Goal: Navigation & Orientation: Find specific page/section

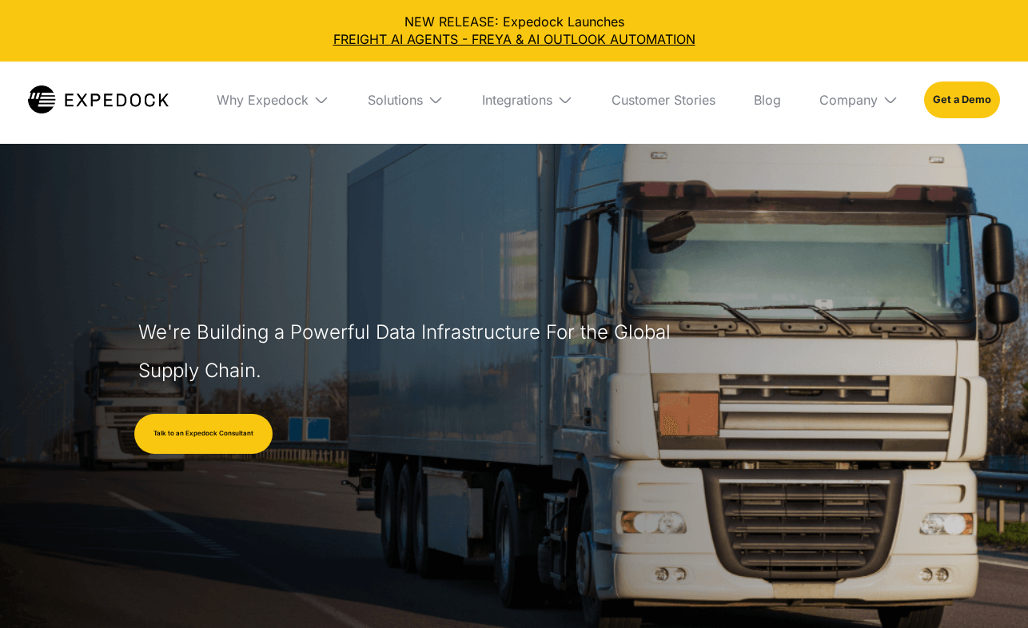
select select
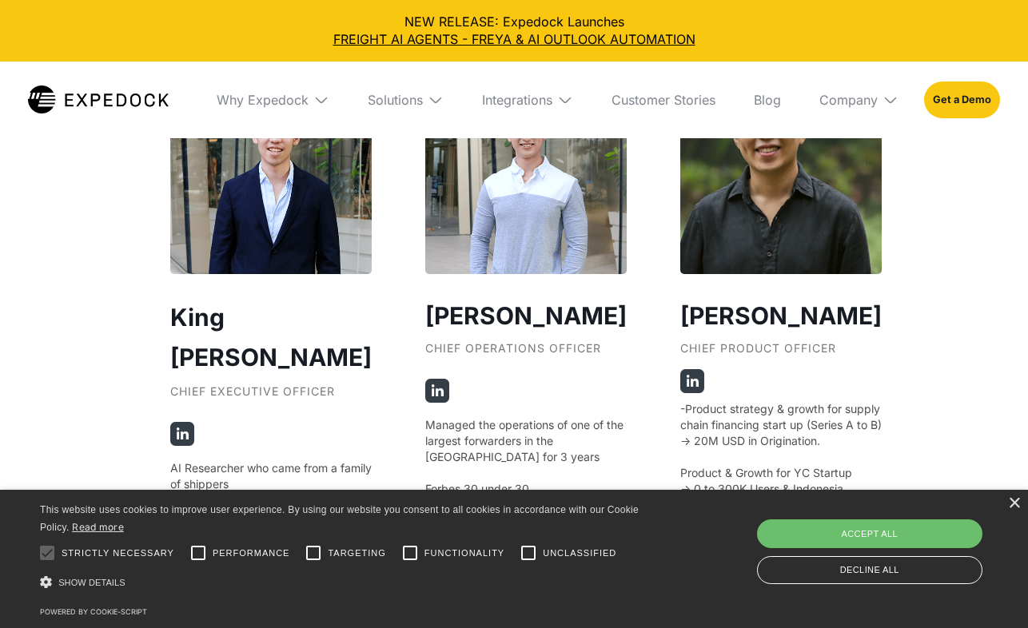
scroll to position [2962, 0]
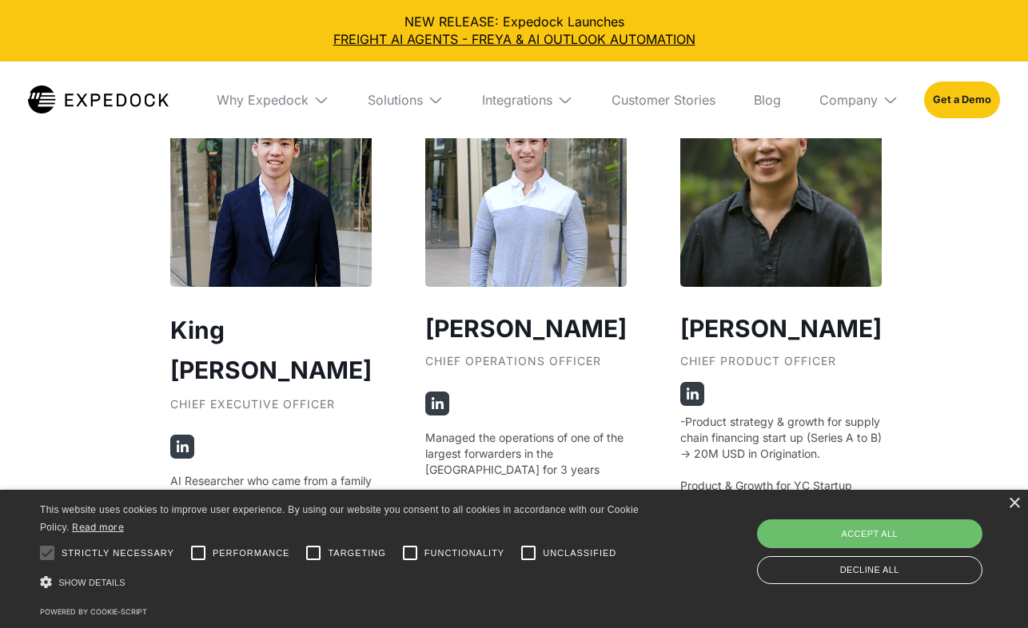
click at [182, 435] on img at bounding box center [182, 447] width 24 height 24
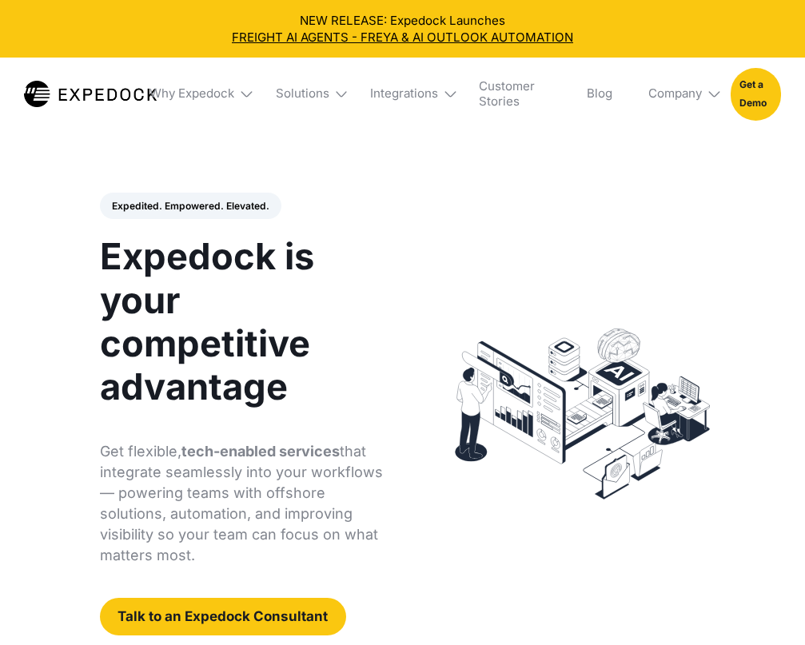
select select
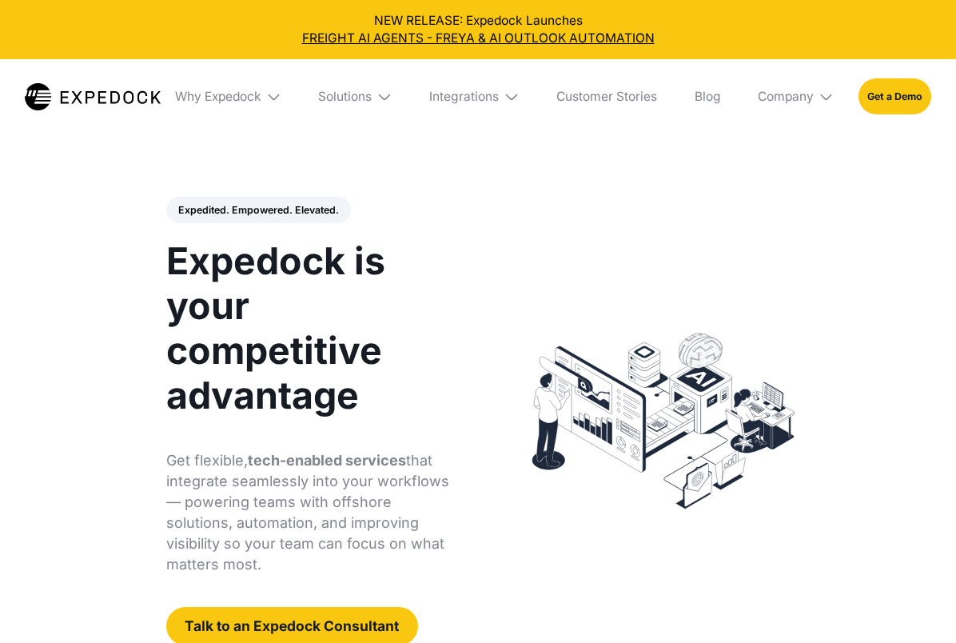
select select
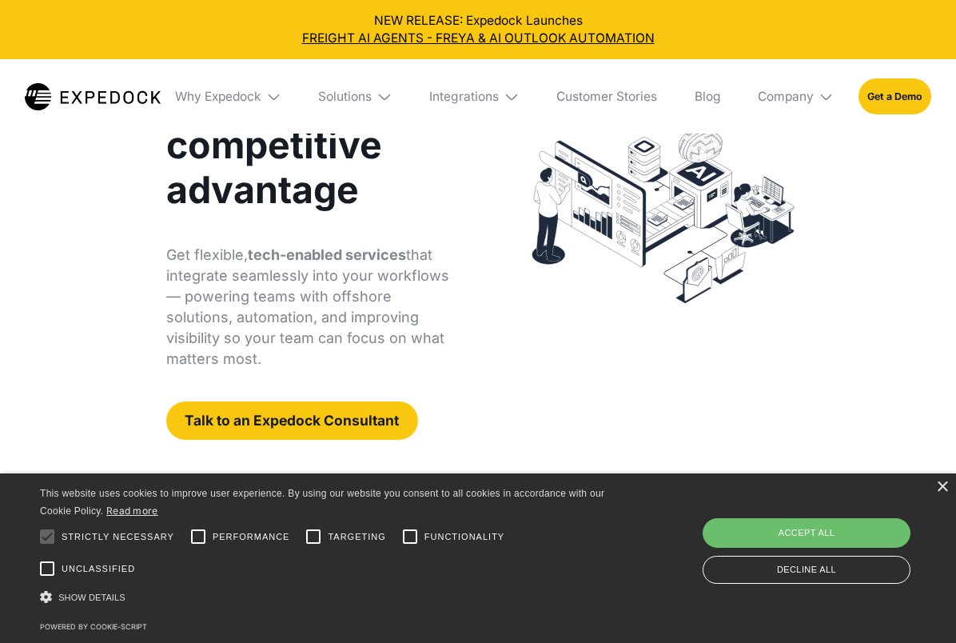
scroll to position [205, 0]
click at [361, 38] on link "FREIGHT AI AGENTS - FREYA & AI OUTLOOK AUTOMATION" at bounding box center [478, 39] width 932 height 18
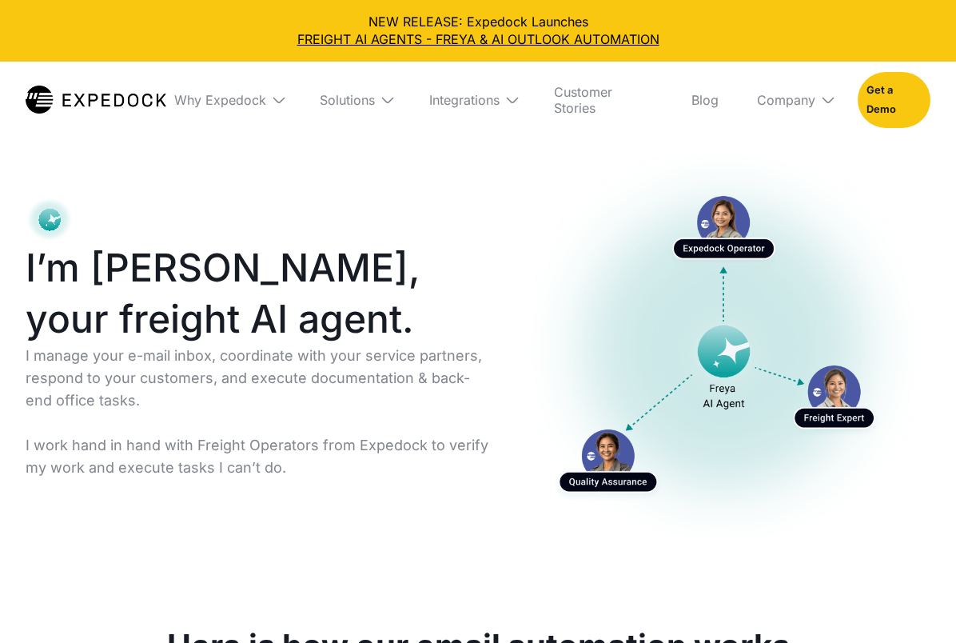
select select
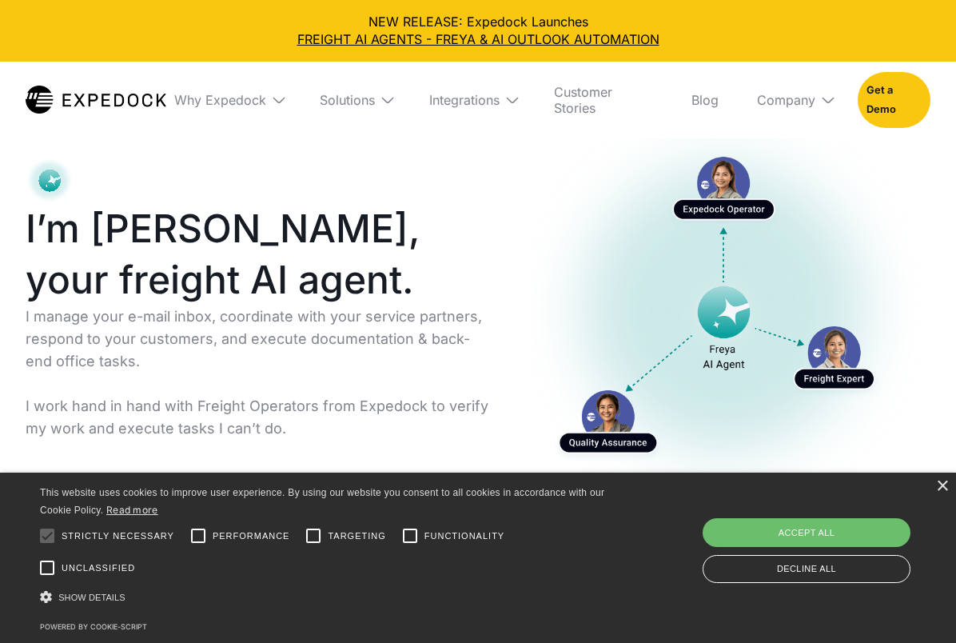
scroll to position [41, 0]
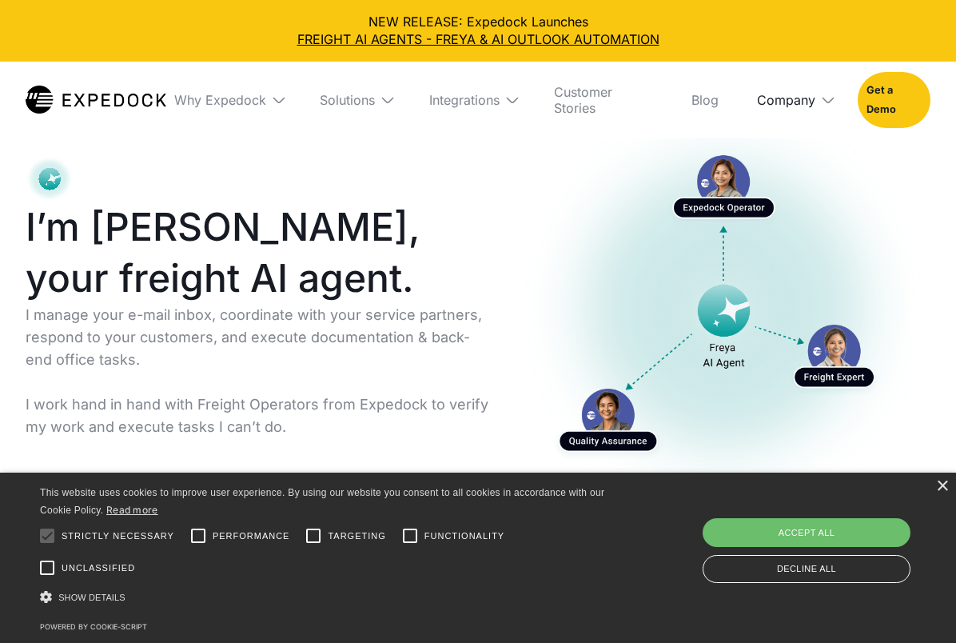
click at [786, 96] on div "Company" at bounding box center [786, 100] width 58 height 16
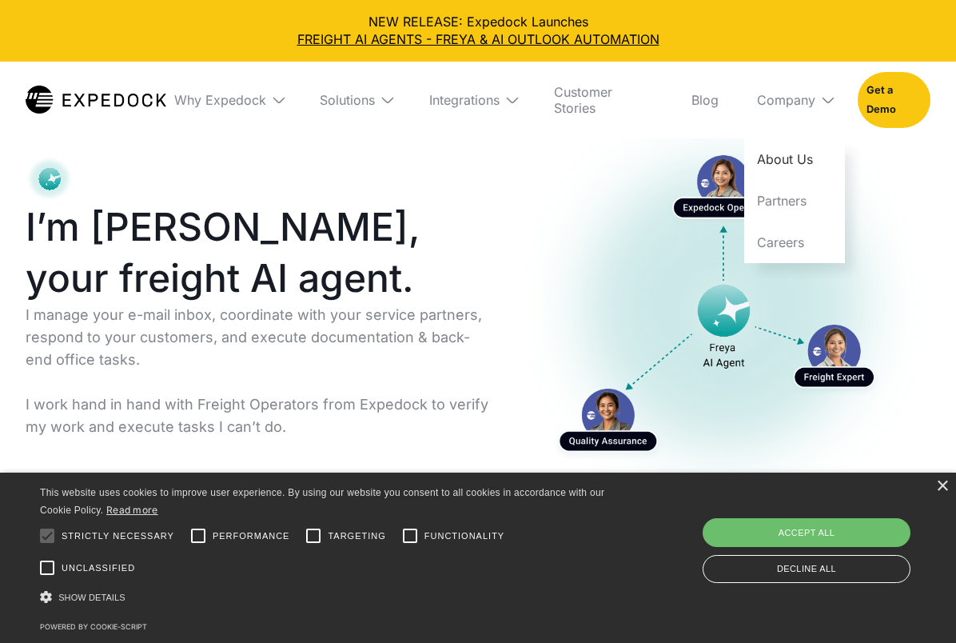
click at [778, 150] on link "About Us" at bounding box center [794, 159] width 100 height 42
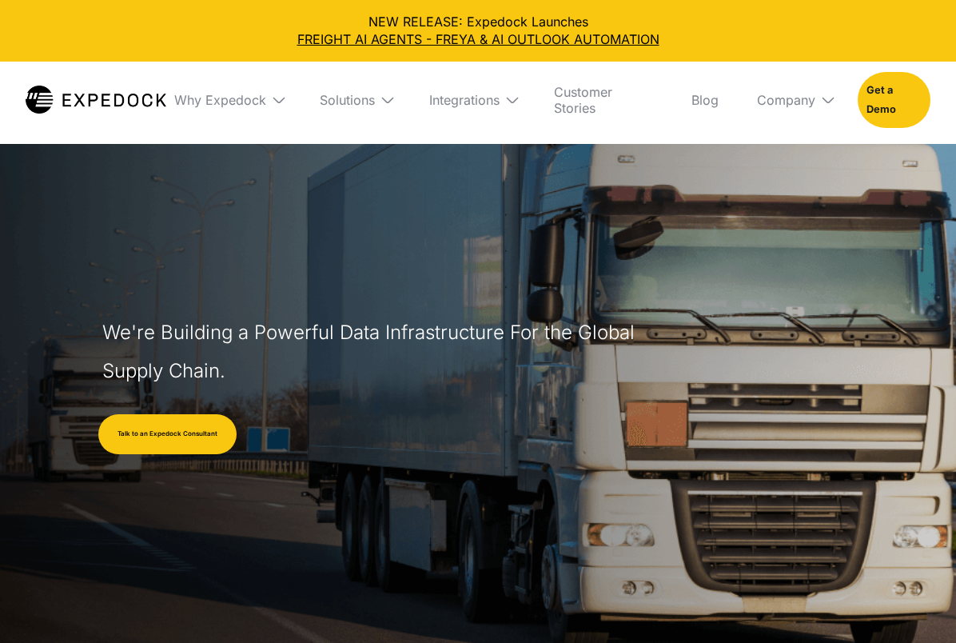
select select
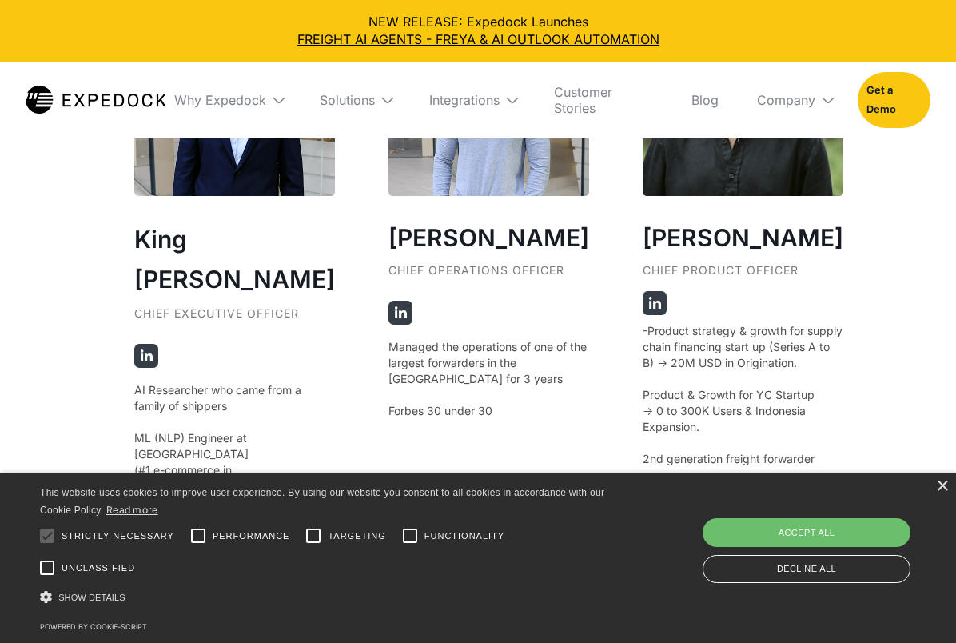
scroll to position [2897, 0]
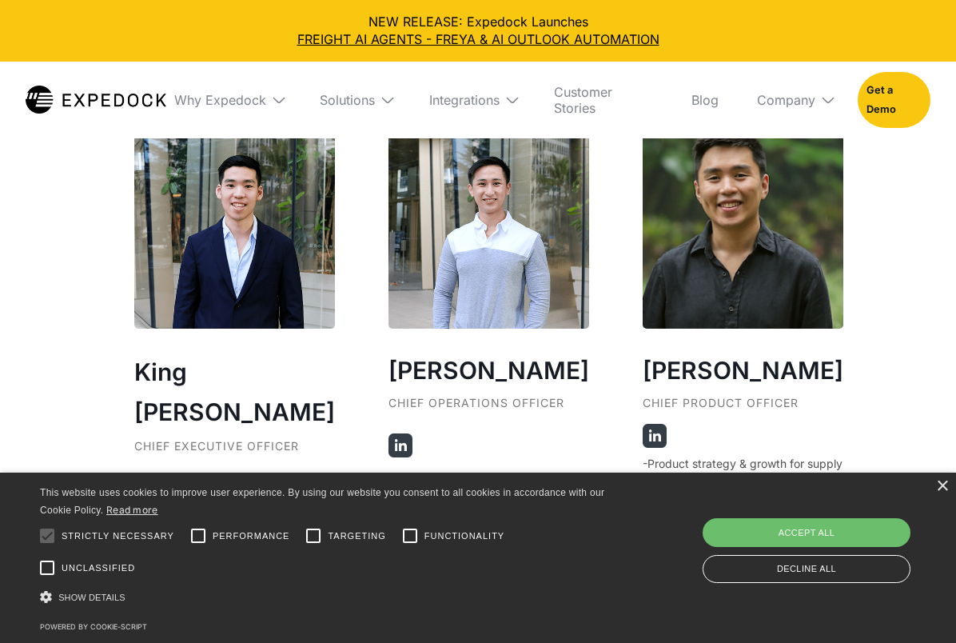
drag, startPoint x: 417, startPoint y: 473, endPoint x: 391, endPoint y: 541, distance: 73.4
click at [390, 542] on div "× This website uses cookies to improve user experience. By using our website yo…" at bounding box center [478, 558] width 956 height 170
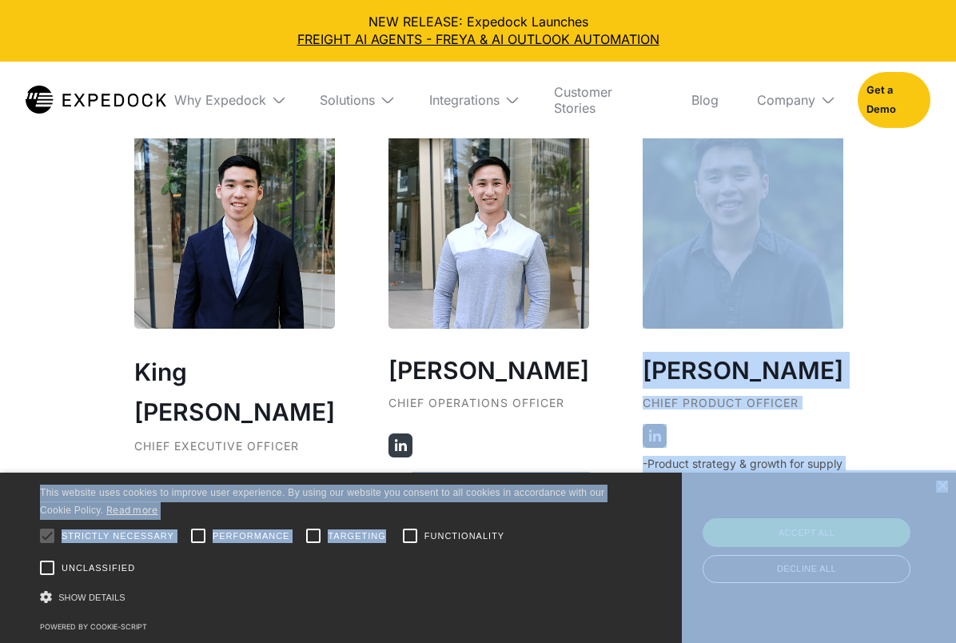
drag, startPoint x: 406, startPoint y: 471, endPoint x: 402, endPoint y: 548, distance: 76.9
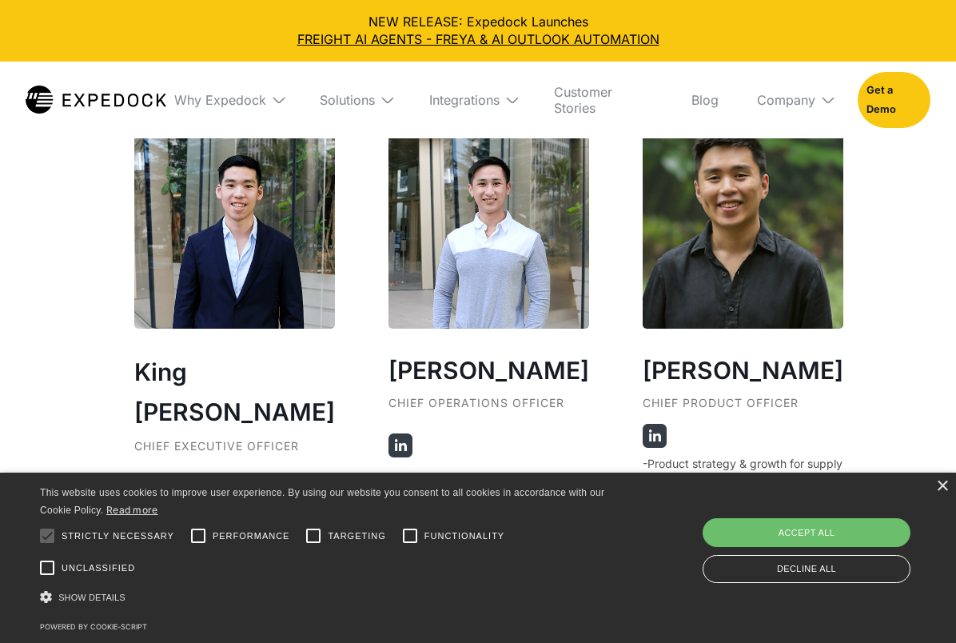
click at [446, 442] on div "Jeff Tan Chief Operations Officer Managed the operations of one of the largest …" at bounding box center [489, 417] width 201 height 579
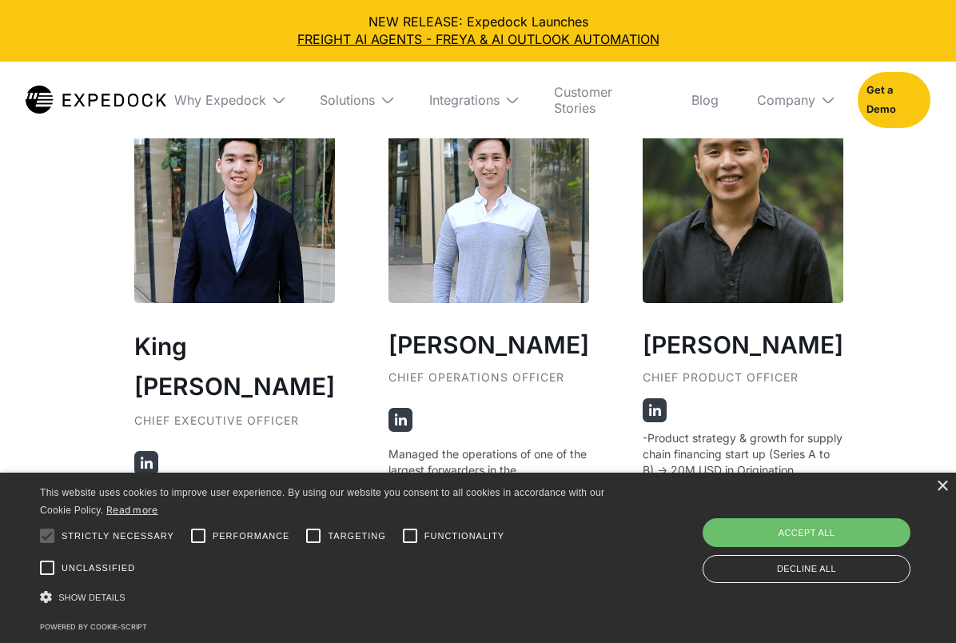
scroll to position [2926, 0]
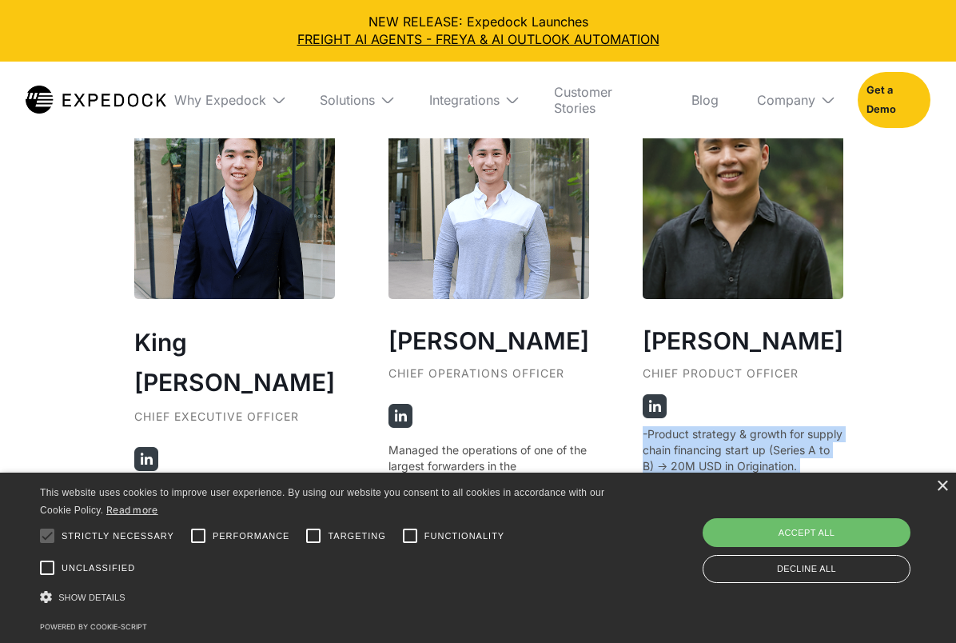
drag, startPoint x: 952, startPoint y: 469, endPoint x: 1029, endPoint y: 536, distance: 102.0
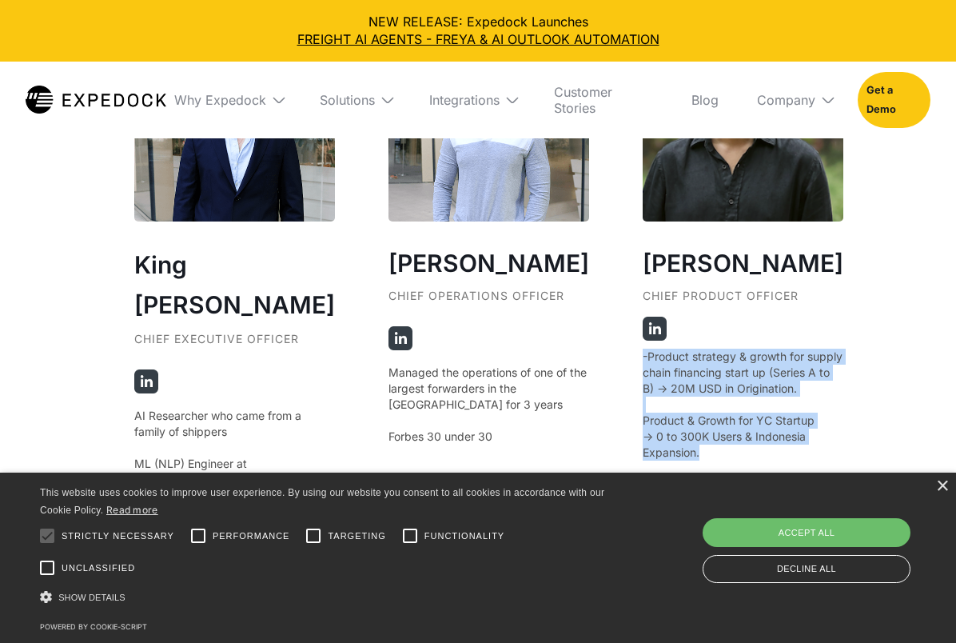
scroll to position [3034, 0]
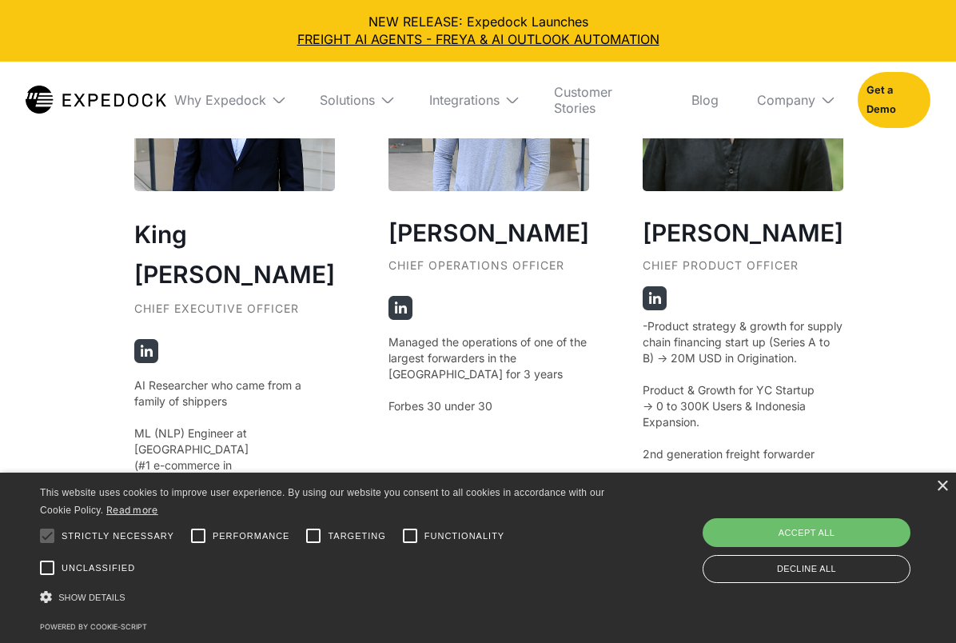
click at [836, 349] on div "Our Founders ‍ King Alandy Dy Chief Executive Officer AI Researcher who came fr…" at bounding box center [478, 58] width 752 height 1625
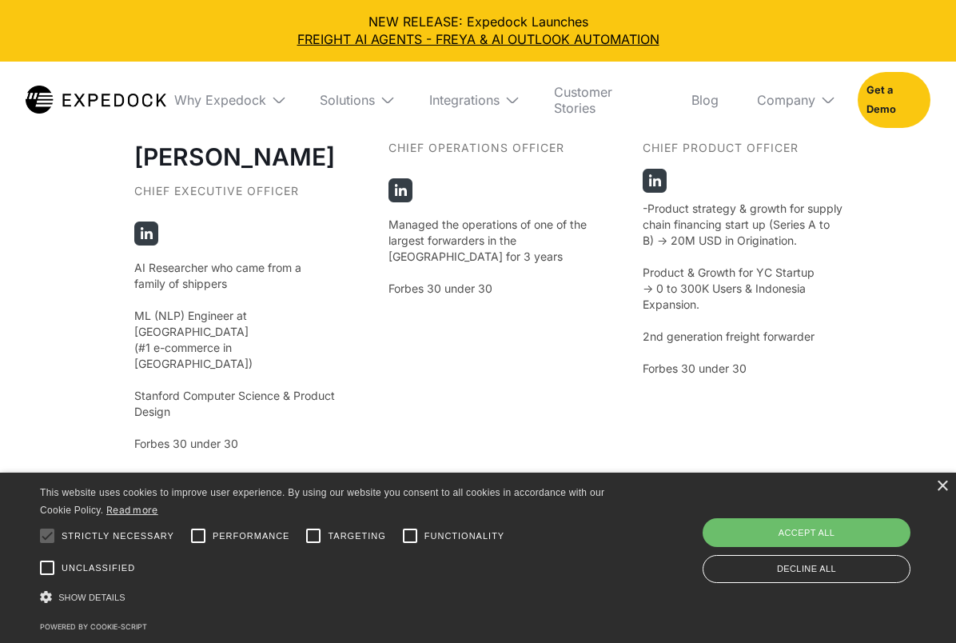
scroll to position [3343, 0]
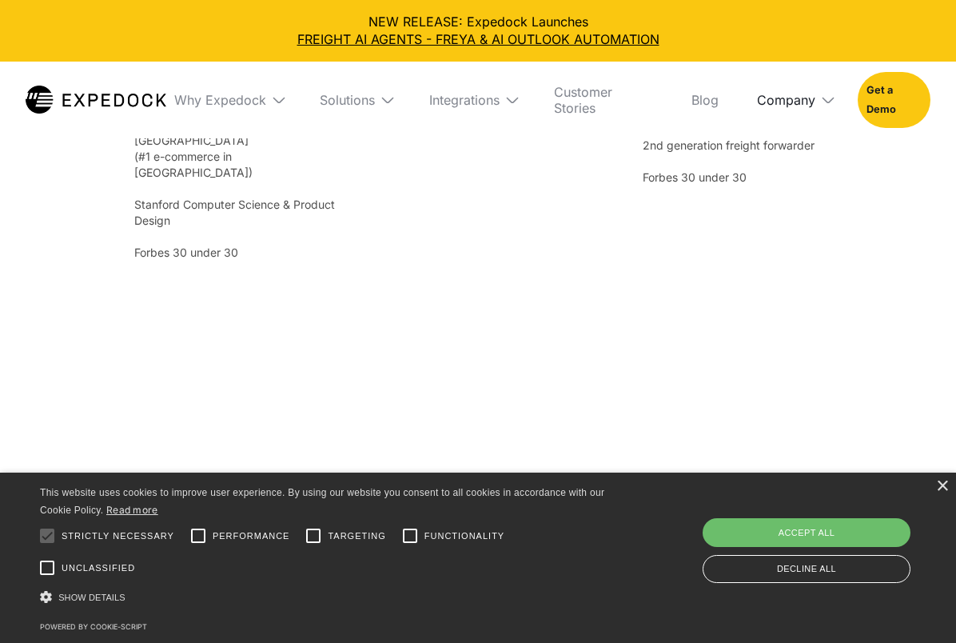
click at [788, 92] on div "Company" at bounding box center [786, 100] width 58 height 16
click at [781, 154] on link "About Us" at bounding box center [794, 159] width 100 height 42
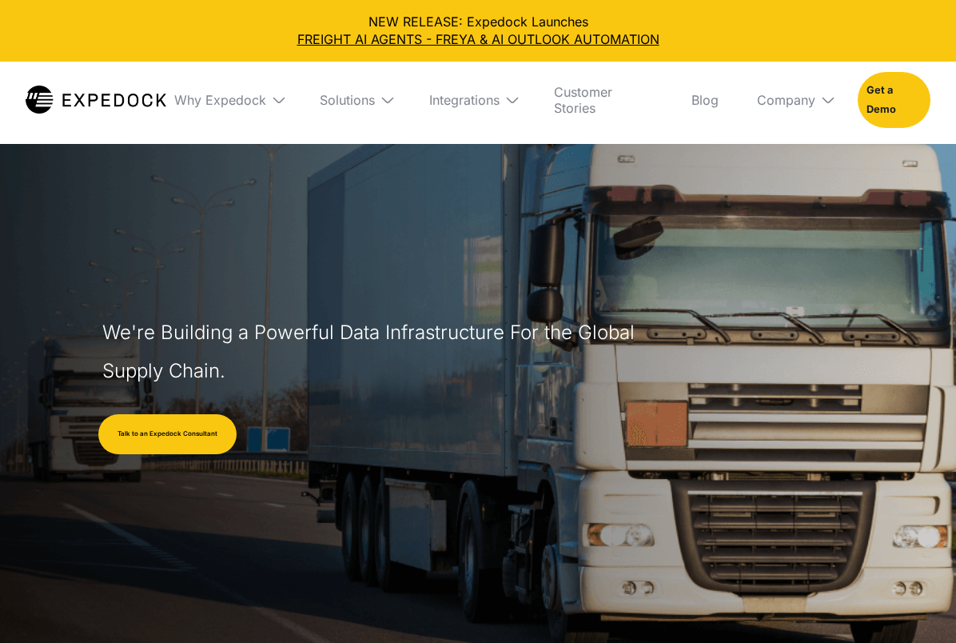
select select
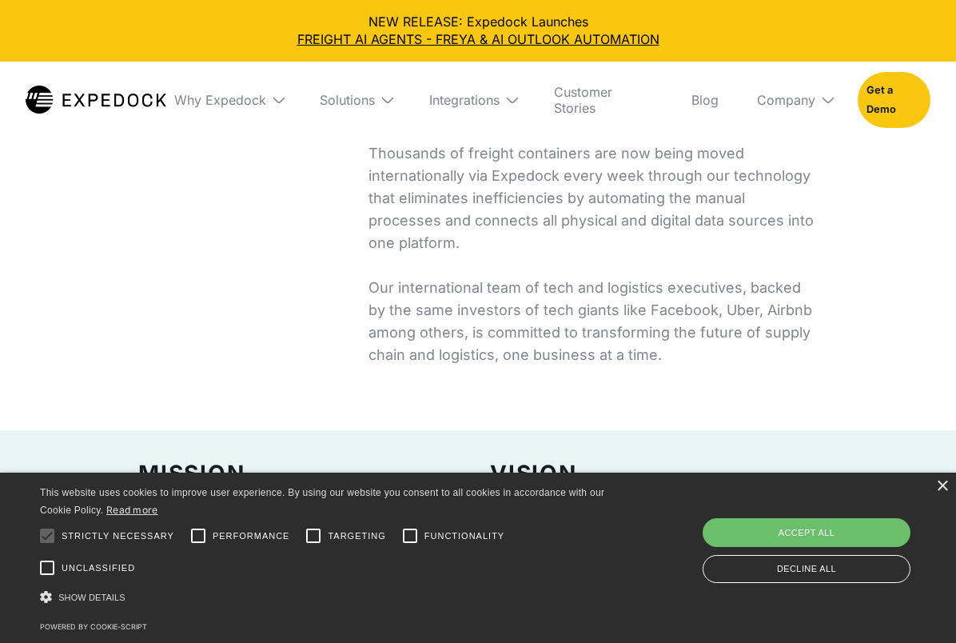
scroll to position [760, 0]
